Goal: Information Seeking & Learning: Learn about a topic

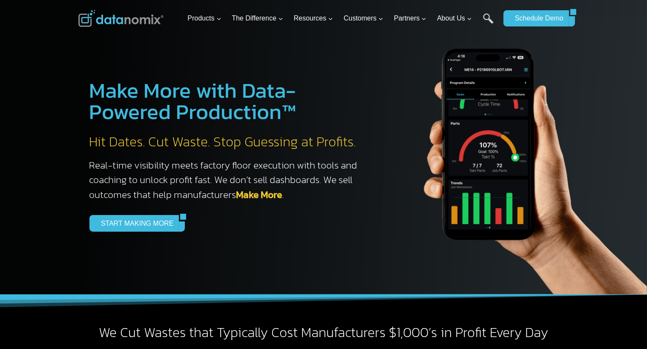
click at [55, 85] on div at bounding box center [323, 147] width 647 height 294
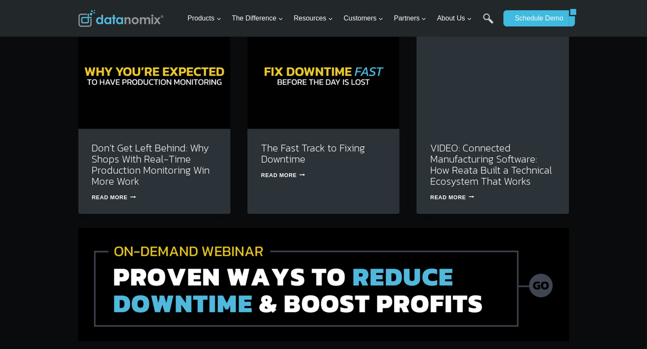
scroll to position [2667, 0]
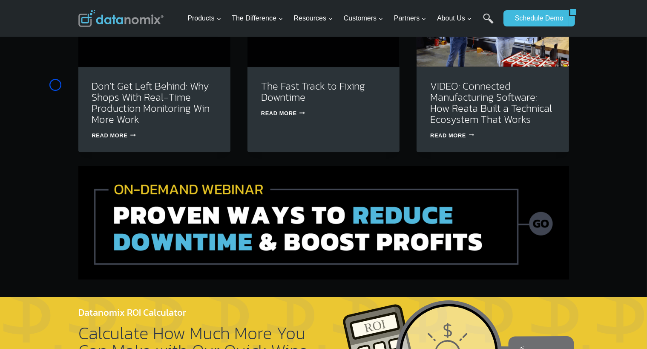
click at [55, 85] on div "Explore More Resources Don’t Get Left Behind: Why Shops With Real-Time Producti…" at bounding box center [323, 102] width 647 height 388
click at [46, 81] on div "Explore More Resources Don’t Get Left Behind: Why Shops With Real-Time Producti…" at bounding box center [323, 102] width 647 height 388
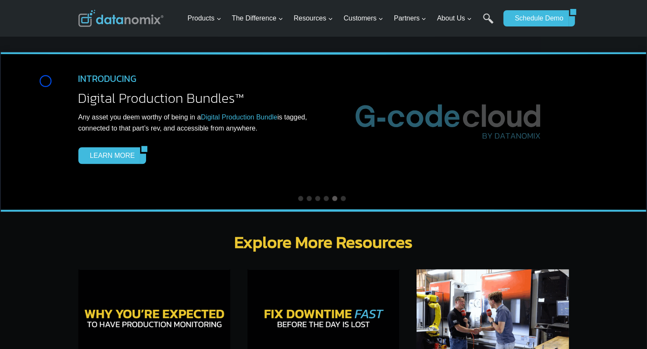
scroll to position [2330, 0]
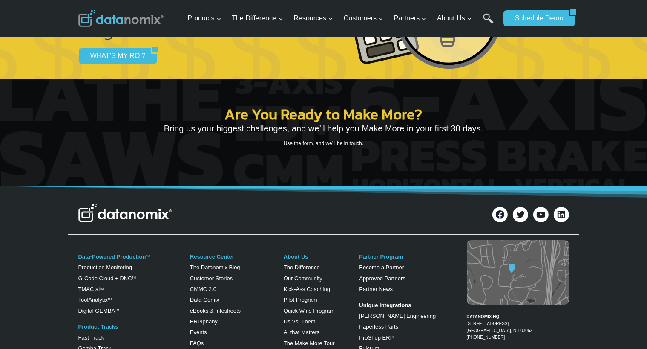
scroll to position [3173, 0]
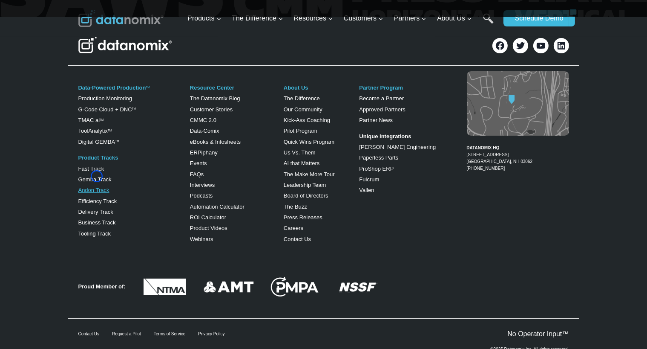
click at [97, 187] on link "Andon Track" at bounding box center [93, 190] width 31 height 6
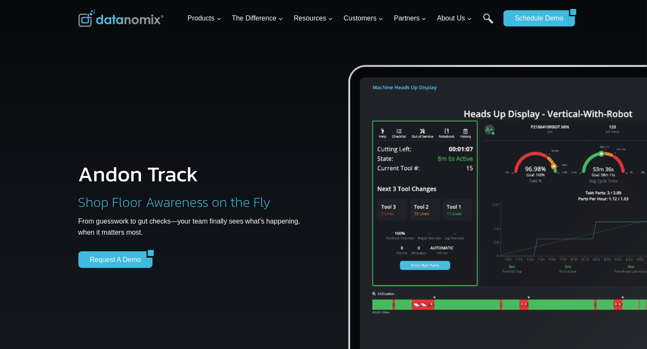
click at [50, 56] on div at bounding box center [323, 202] width 647 height 404
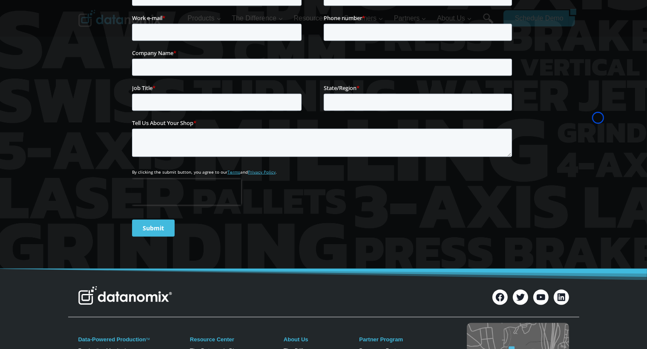
scroll to position [1300, 0]
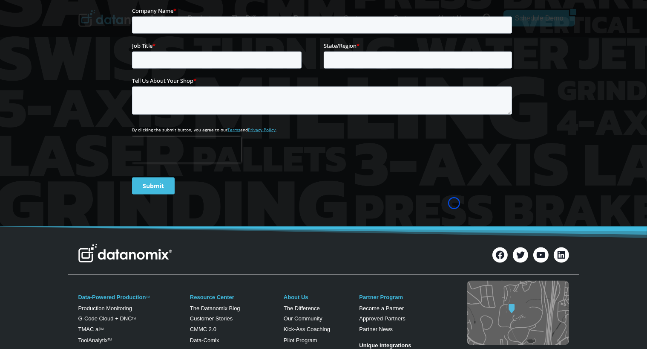
click at [50, 56] on div at bounding box center [323, 40] width 647 height 371
click at [77, 64] on div "Are You Ready to Make More? Bring us your biggest challenges, and we’ll help yo…" at bounding box center [323, 40] width 511 height 371
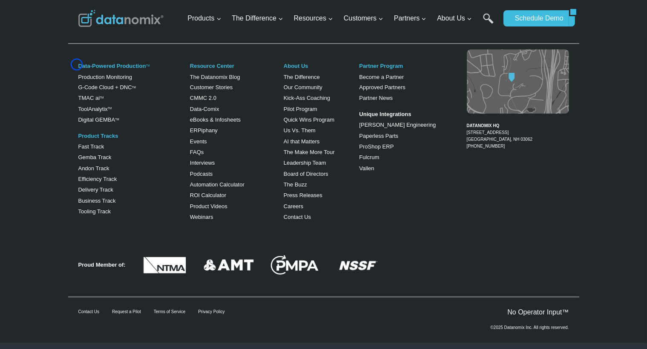
scroll to position [1538, 0]
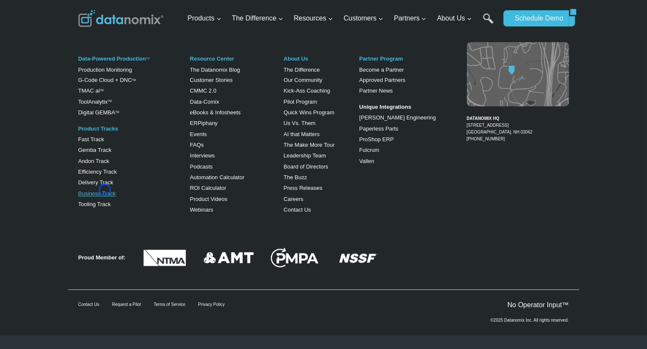
click at [105, 190] on link "Business Track" at bounding box center [96, 193] width 37 height 6
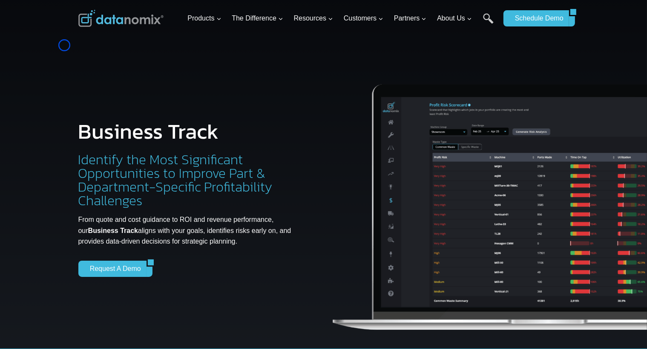
click at [64, 45] on div at bounding box center [323, 185] width 647 height 370
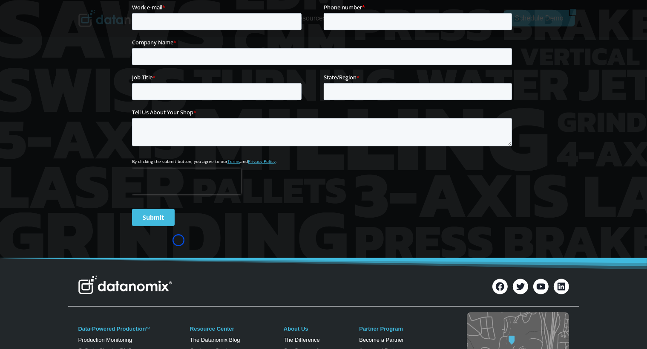
scroll to position [1145, 0]
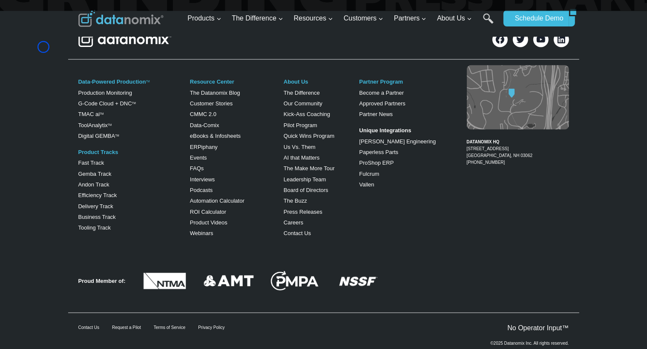
scroll to position [1326, 0]
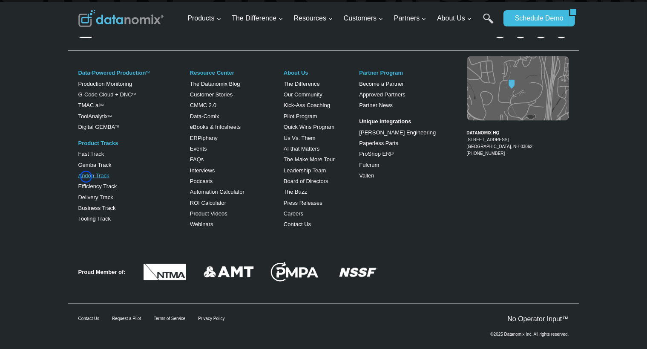
click at [86, 176] on link "Andon Track" at bounding box center [93, 175] width 31 height 6
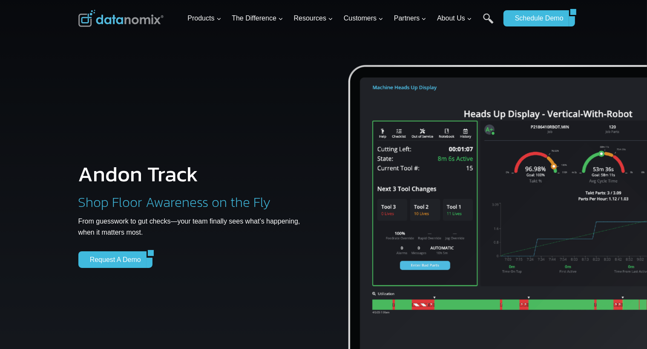
click at [74, 84] on div "Andon Track Shop Floor Awareness on the Fly From guesswork to gut checks—your t…" at bounding box center [323, 202] width 511 height 404
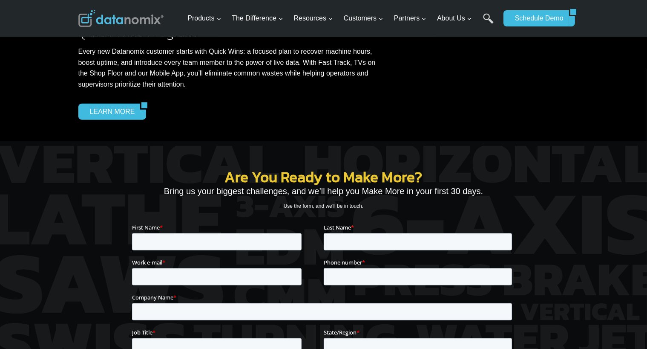
scroll to position [1043, 0]
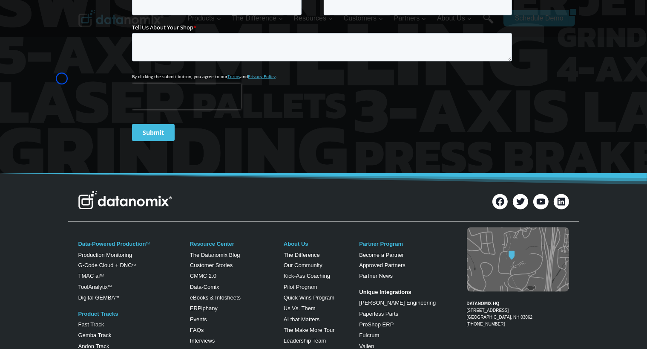
scroll to position [1381, 0]
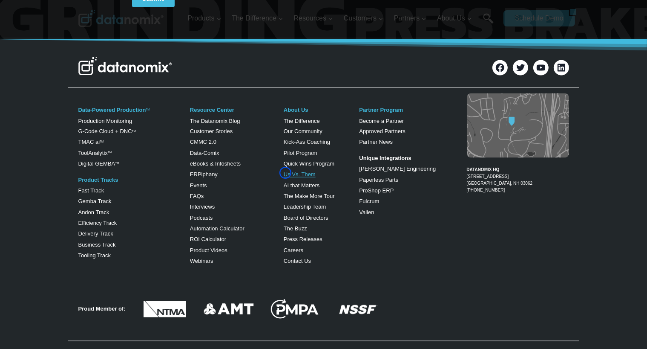
click at [285, 173] on link "Us Vs. Them" at bounding box center [300, 174] width 32 height 6
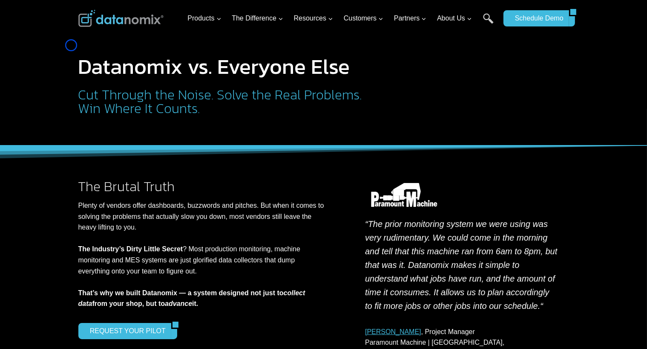
click at [71, 45] on div "Datanomix vs. Everyone Else Cut Through the Noise. Solve the Real Problems. Win…" at bounding box center [323, 72] width 511 height 145
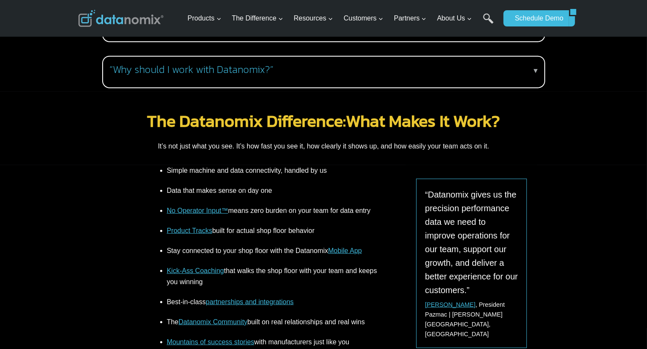
scroll to position [1041, 0]
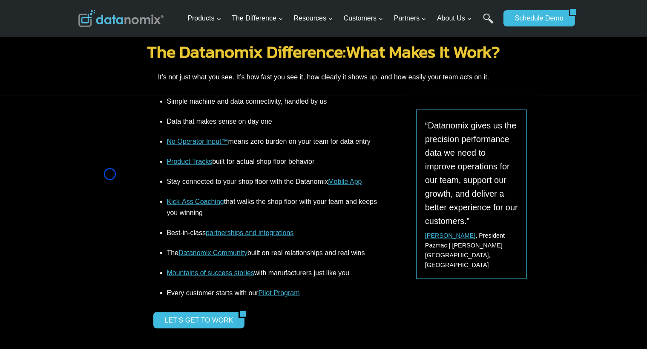
click at [71, 45] on div "The Datanomix Difference: What Makes It Work? It’s not just what you see. It’s …" at bounding box center [323, 59] width 511 height 73
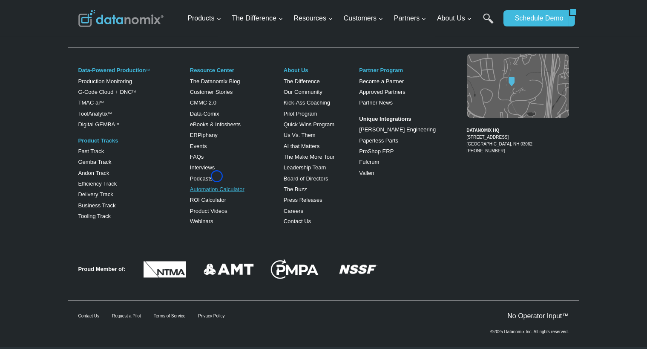
click at [217, 186] on link "Automation Calculator" at bounding box center [217, 189] width 55 height 6
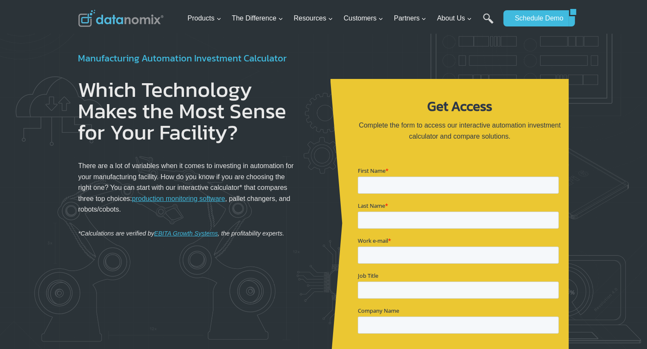
click at [62, 75] on div at bounding box center [323, 209] width 647 height 350
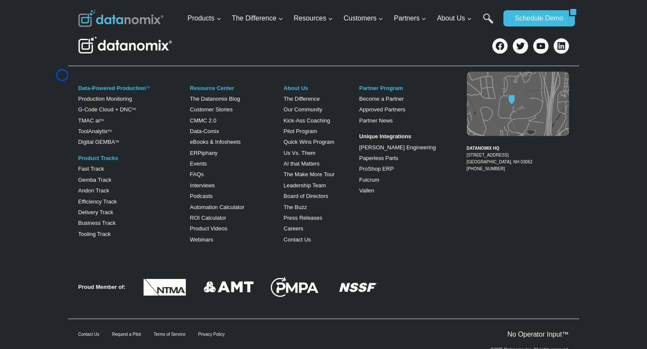
scroll to position [398, 0]
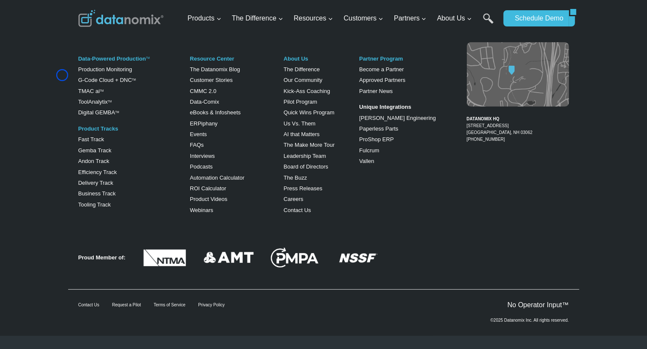
click at [62, 75] on div "Data-Powered Production TM Production Monitoring G-Code Cloud + DNC TM TMAC ai …" at bounding box center [323, 133] width 647 height 186
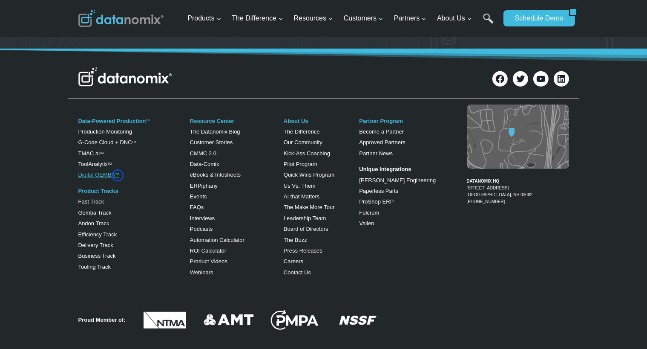
click at [118, 175] on sup "TM" at bounding box center [117, 174] width 4 height 3
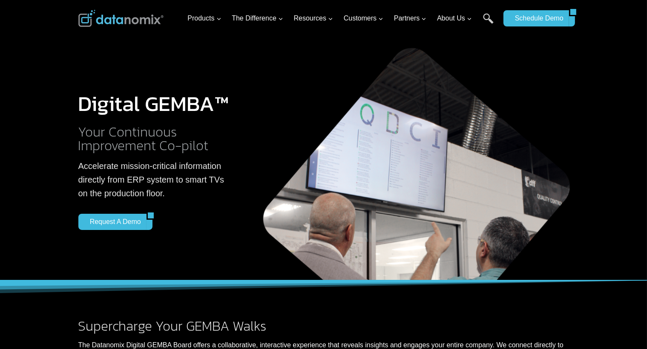
click at [53, 77] on div at bounding box center [323, 140] width 647 height 280
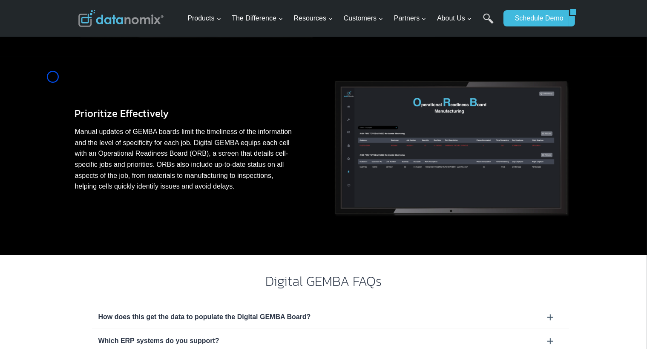
scroll to position [617, 0]
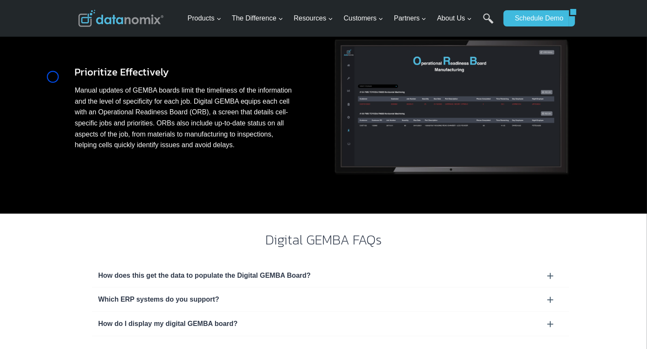
click at [53, 77] on div "Prioritize Effectively Manual updates of GEMBA boards limit the timeliness of t…" at bounding box center [323, 114] width 647 height 199
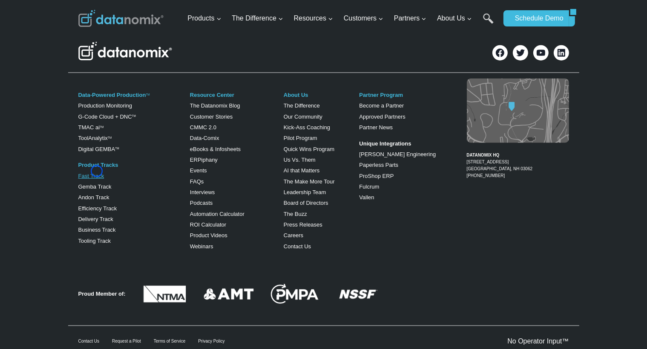
click at [97, 173] on link "Fast Track" at bounding box center [91, 176] width 26 height 6
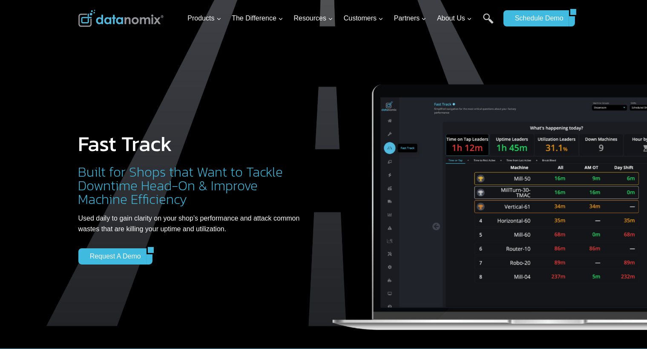
click at [84, 65] on div "Fast Track Built for Shops that Want to Tackle Downtime Head-On & Improve Machi…" at bounding box center [191, 191] width 226 height 271
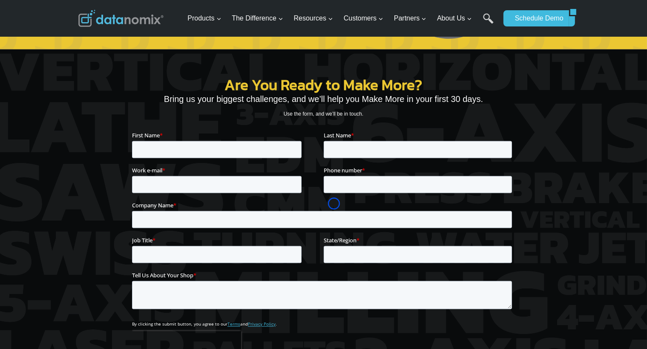
scroll to position [1353, 0]
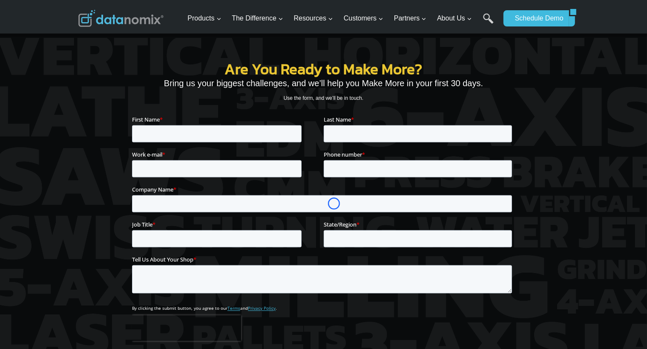
click at [84, 65] on div "Are You Ready to Make More? Bring us your biggest challenges, and we’ll help yo…" at bounding box center [323, 219] width 511 height 371
